Goal: Task Accomplishment & Management: Complete application form

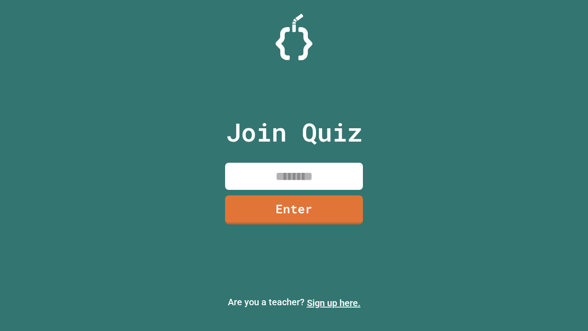
click at [334, 303] on link "Sign up here." at bounding box center [334, 302] width 54 height 11
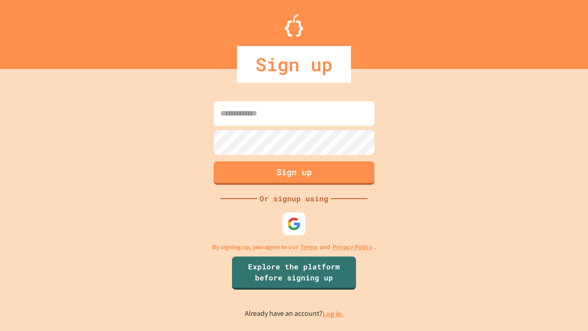
click at [334, 313] on link "Log in." at bounding box center [333, 314] width 21 height 10
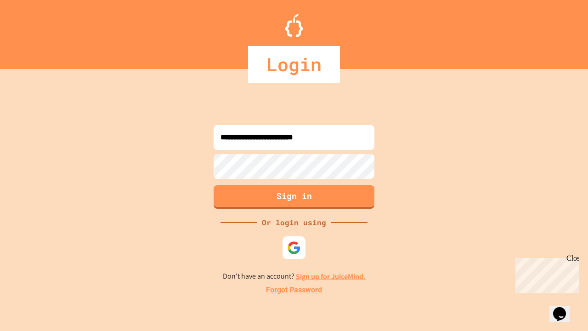
type input "**********"
